Goal: Task Accomplishment & Management: Use online tool/utility

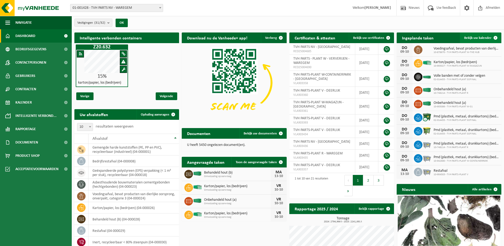
click at [495, 36] on span at bounding box center [496, 37] width 11 height 11
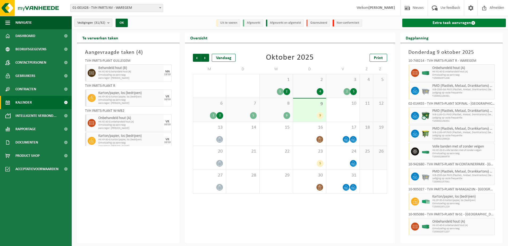
click at [473, 22] on span at bounding box center [474, 23] width 4 height 4
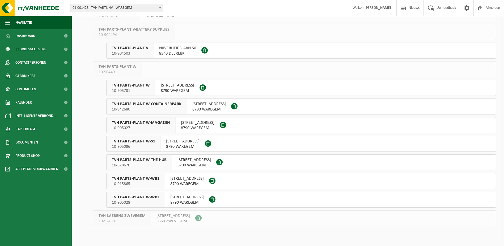
scroll to position [402, 0]
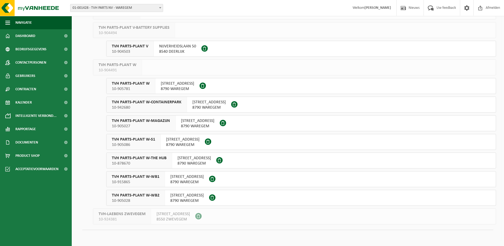
click at [147, 120] on span "TVH PARTS-PLANT W-MAGAZIJN" at bounding box center [141, 120] width 58 height 5
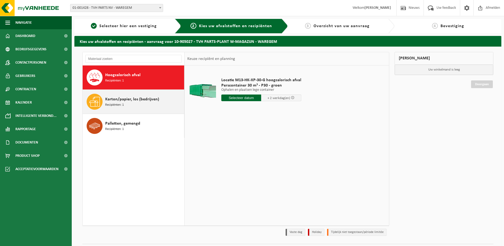
drag, startPoint x: 88, startPoint y: 100, endPoint x: 93, endPoint y: 102, distance: 5.5
click at [91, 101] on span at bounding box center [95, 102] width 16 height 16
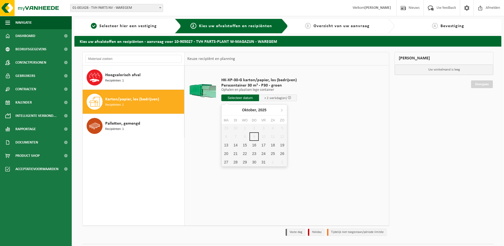
click at [253, 97] on input "text" at bounding box center [241, 97] width 38 height 7
click at [226, 145] on div "13" at bounding box center [226, 145] width 9 height 9
type input "Van [DATE]"
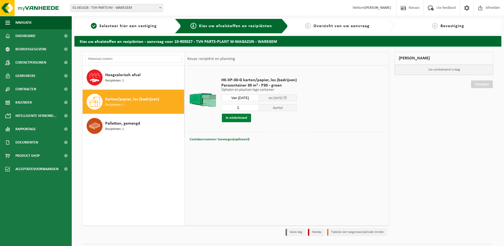
click at [234, 118] on button "In winkelmand" at bounding box center [236, 118] width 29 height 9
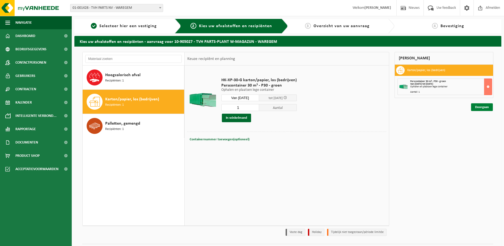
click at [487, 106] on link "Doorgaan" at bounding box center [483, 107] width 22 height 8
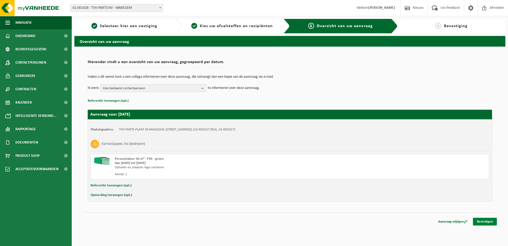
click at [486, 220] on link "Bevestigen" at bounding box center [485, 222] width 24 height 8
